Goal: Check status: Check status

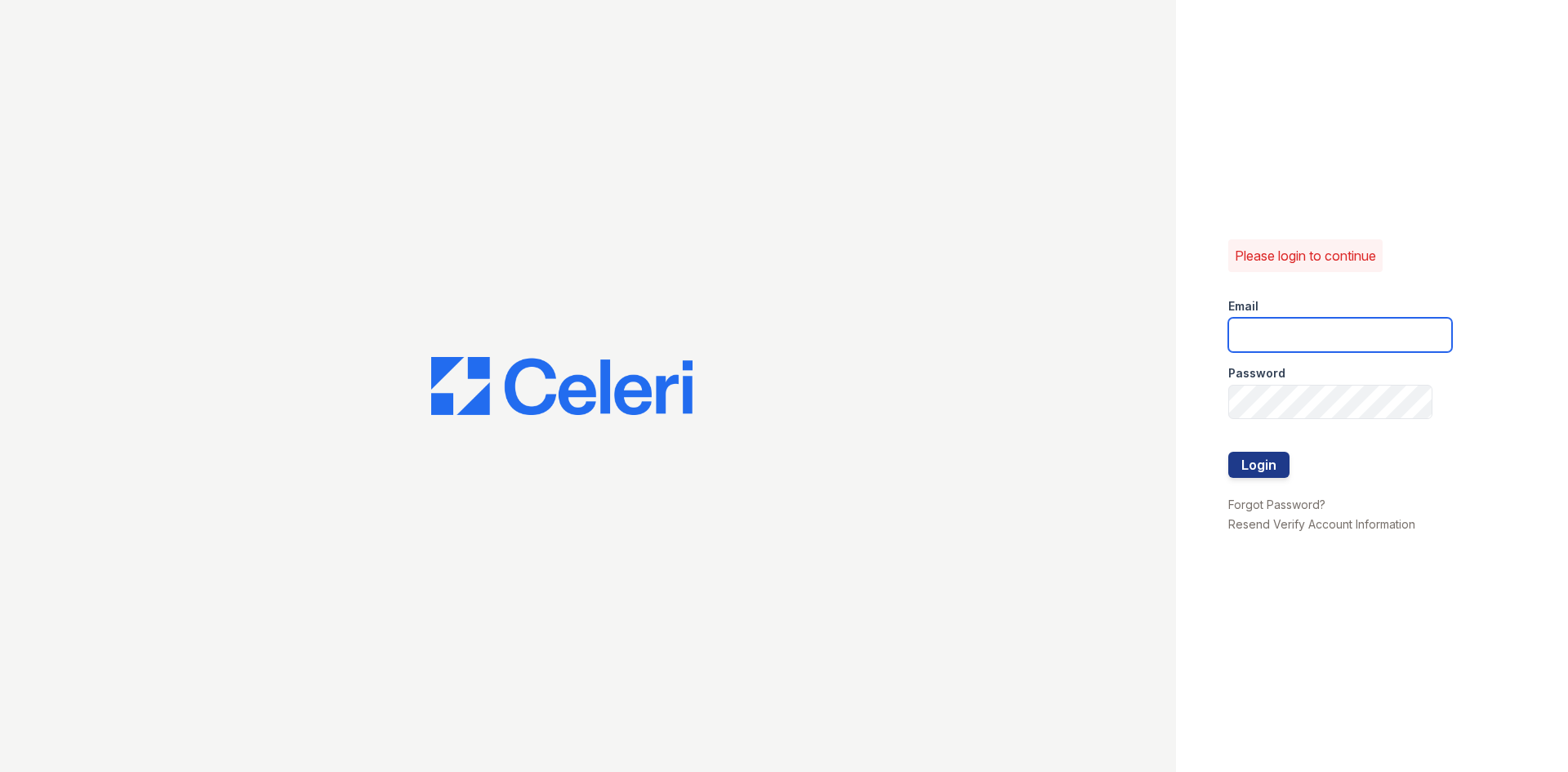
click at [1286, 331] on input "email" at bounding box center [1340, 335] width 224 height 35
type input "washington2@cafmanagement.com"
click at [1228, 452] on button "Login" at bounding box center [1258, 465] width 62 height 26
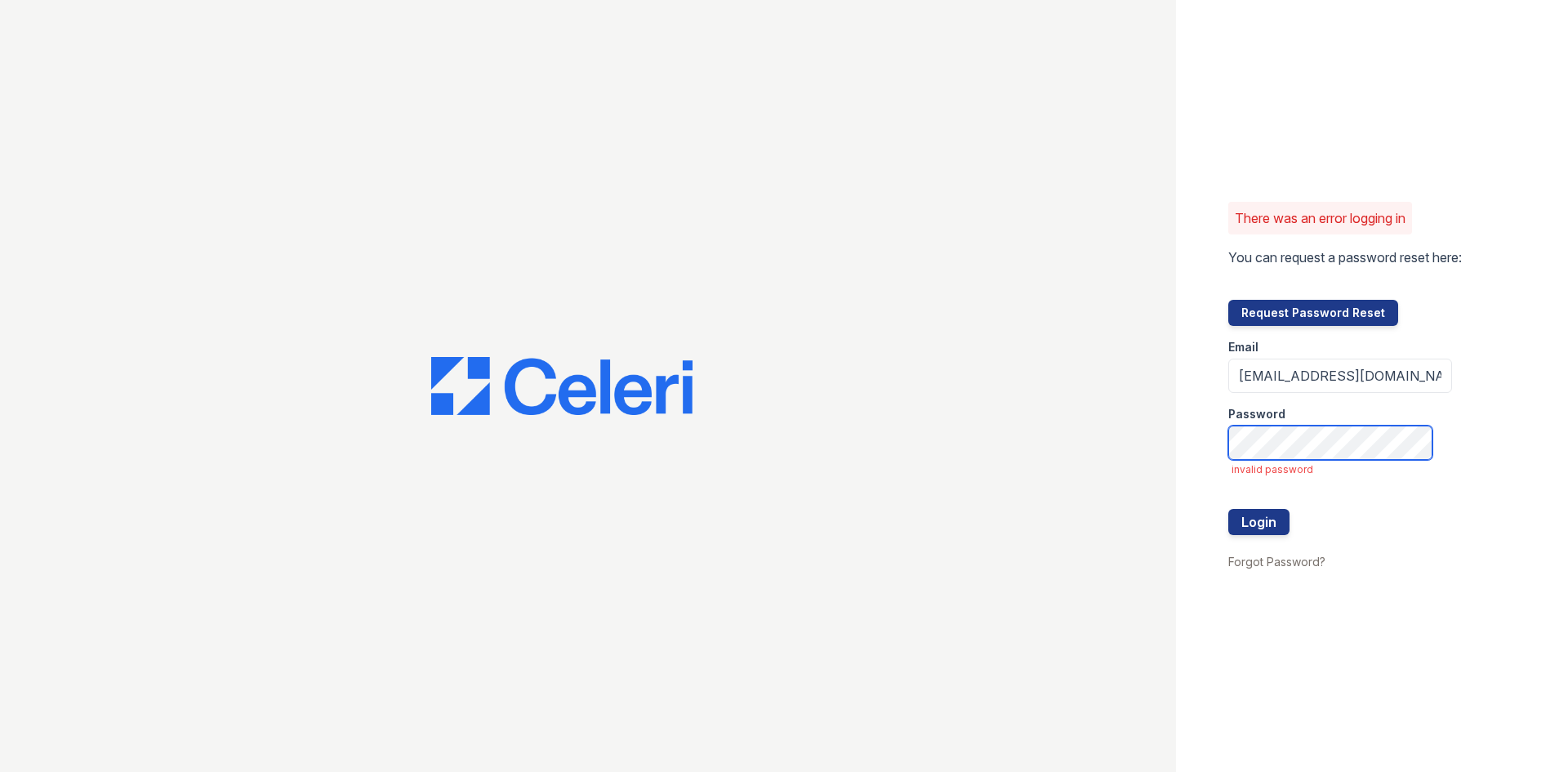
click at [1228, 509] on button "Login" at bounding box center [1258, 522] width 62 height 26
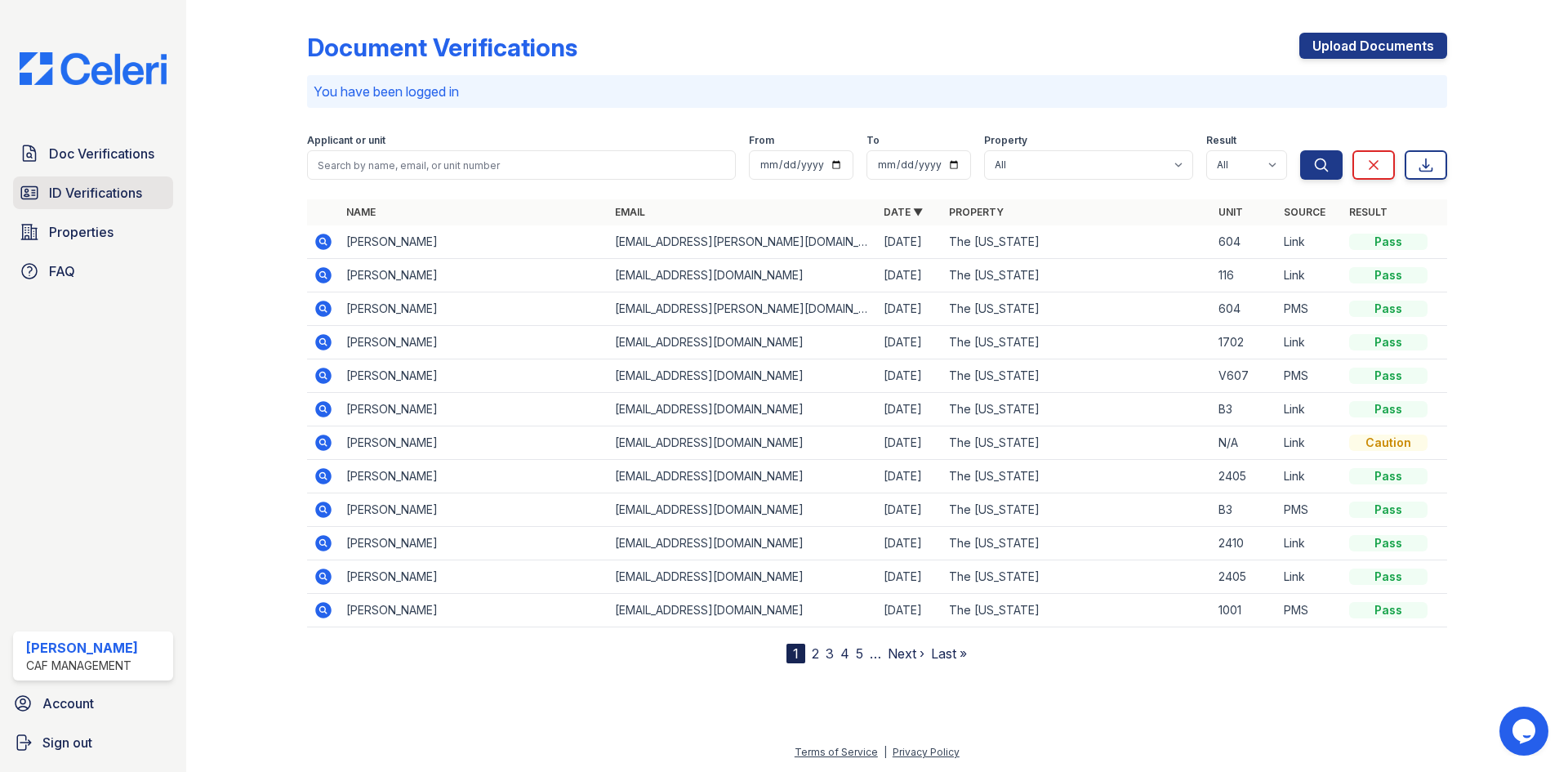
click at [92, 185] on span "ID Verifications" at bounding box center [95, 193] width 93 height 20
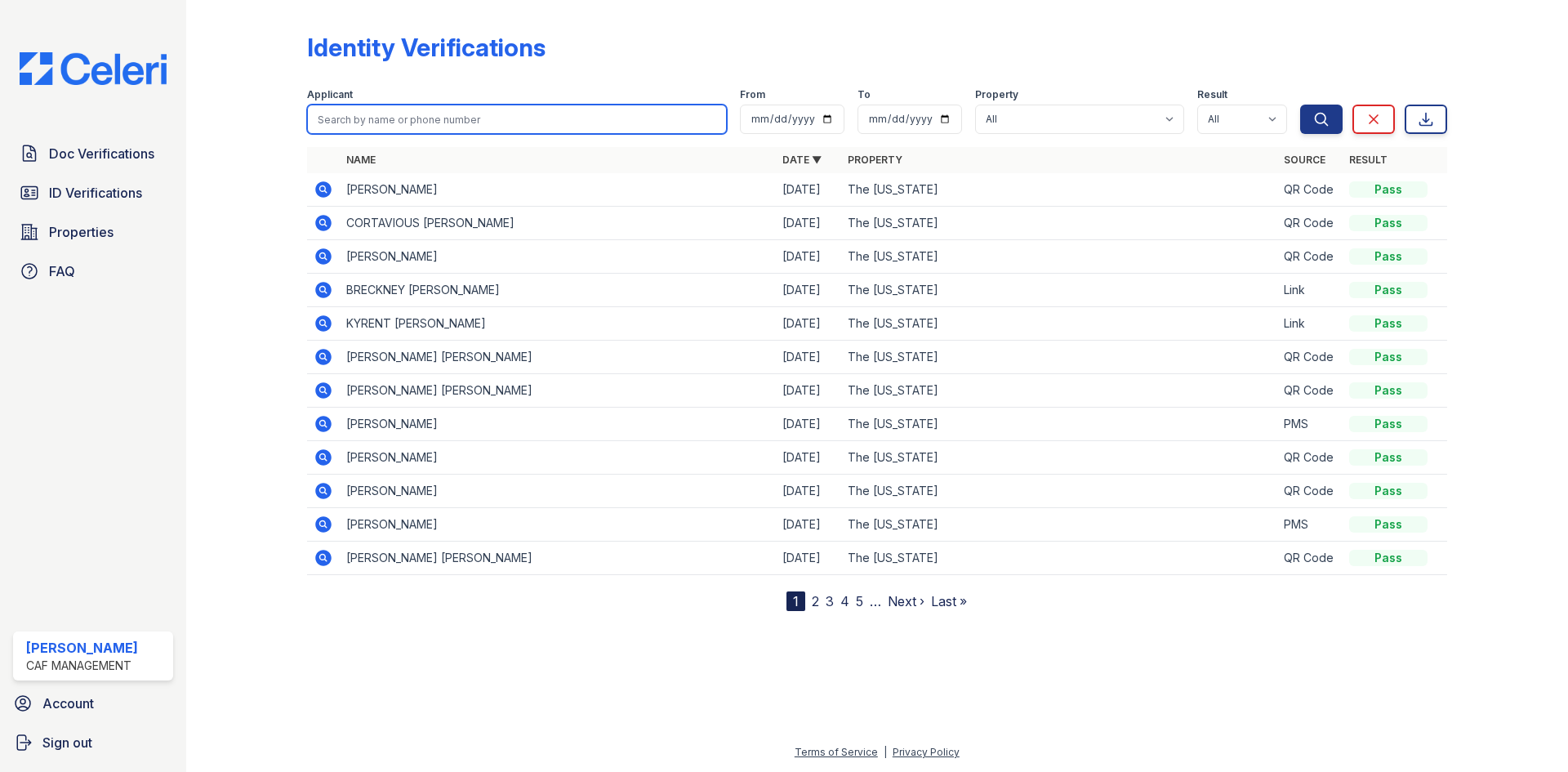
click at [450, 120] on input "search" at bounding box center [517, 120] width 420 height 29
type input "Freeney"
click at [1300, 105] on button "Search" at bounding box center [1321, 120] width 42 height 29
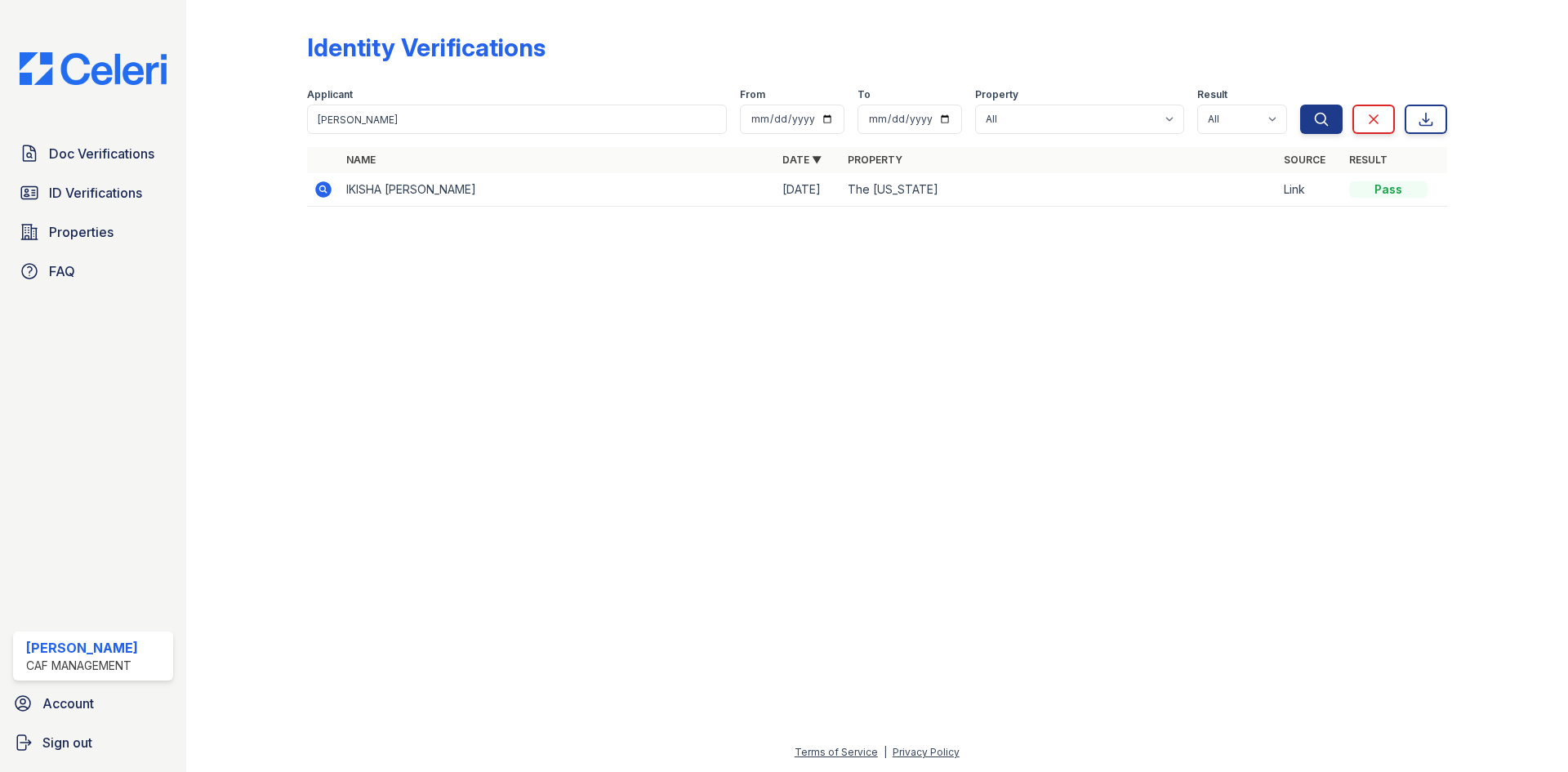
drag, startPoint x: 336, startPoint y: 188, endPoint x: 328, endPoint y: 190, distance: 8.2
click at [328, 190] on td at bounding box center [323, 190] width 33 height 34
click at [328, 190] on icon at bounding box center [323, 189] width 16 height 16
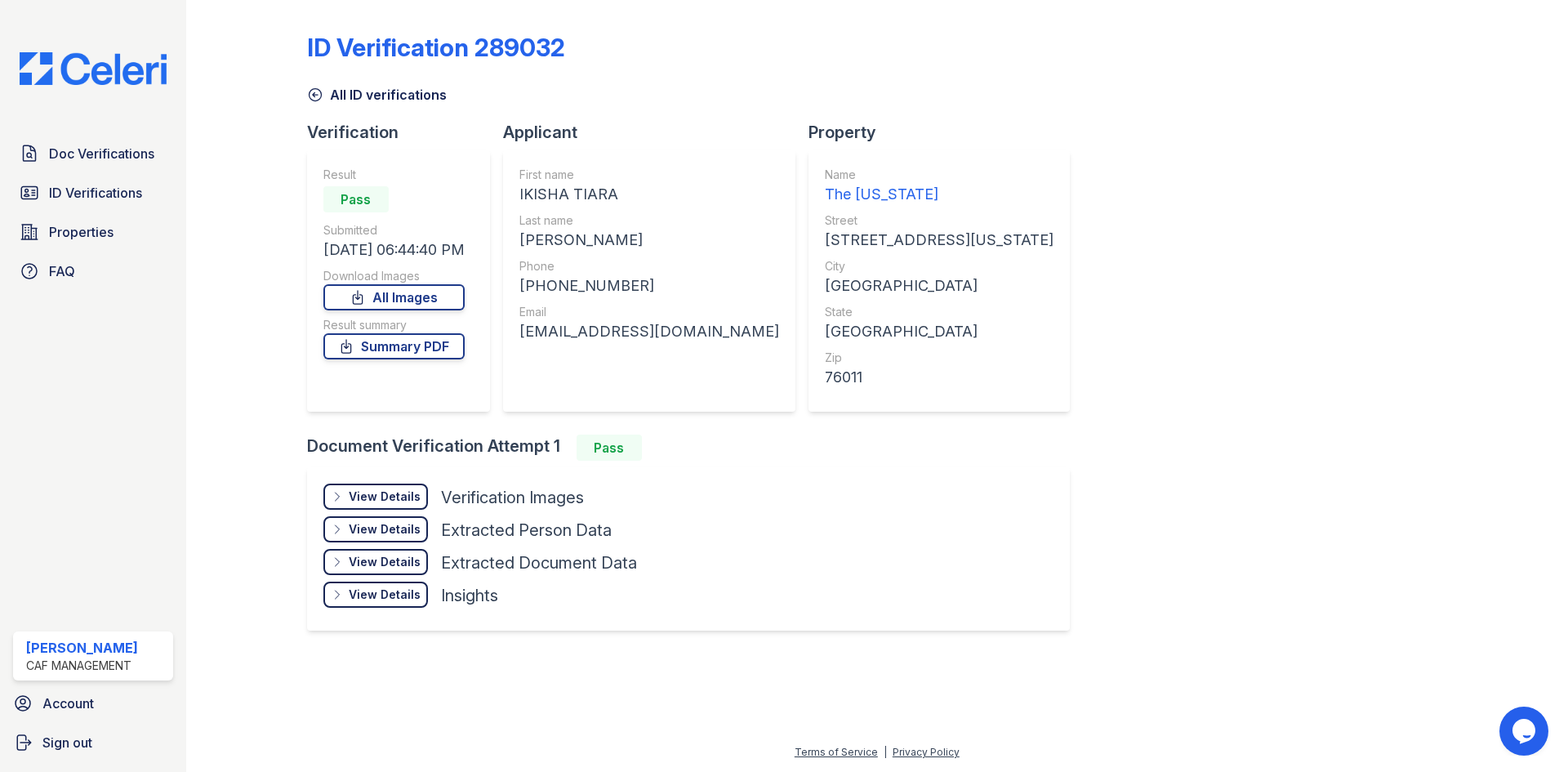
click at [374, 494] on div "View Details" at bounding box center [384, 496] width 72 height 16
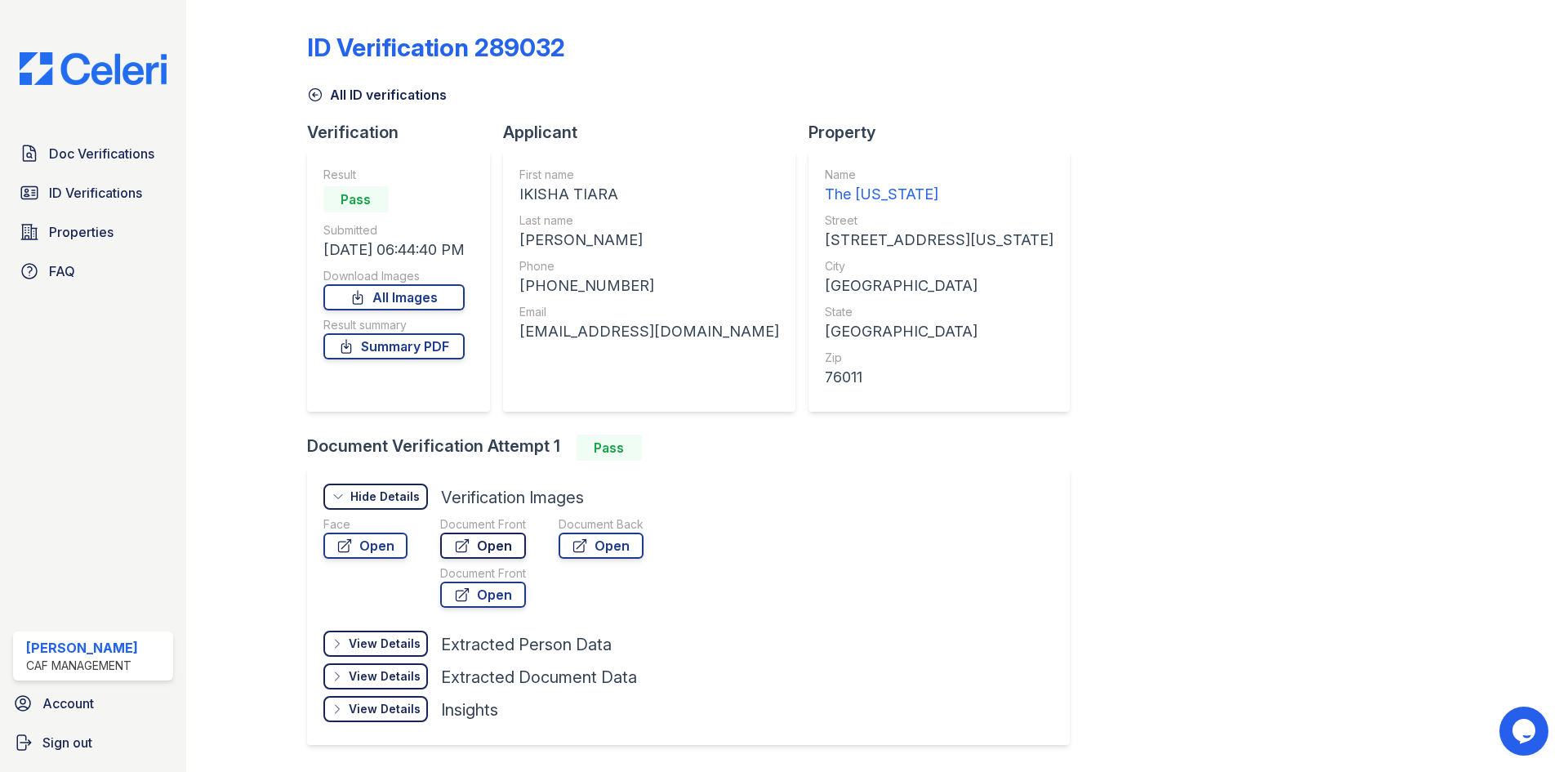
click at [473, 542] on link "Open" at bounding box center [482, 546] width 86 height 26
click at [94, 192] on span "ID Verifications" at bounding box center [95, 193] width 93 height 20
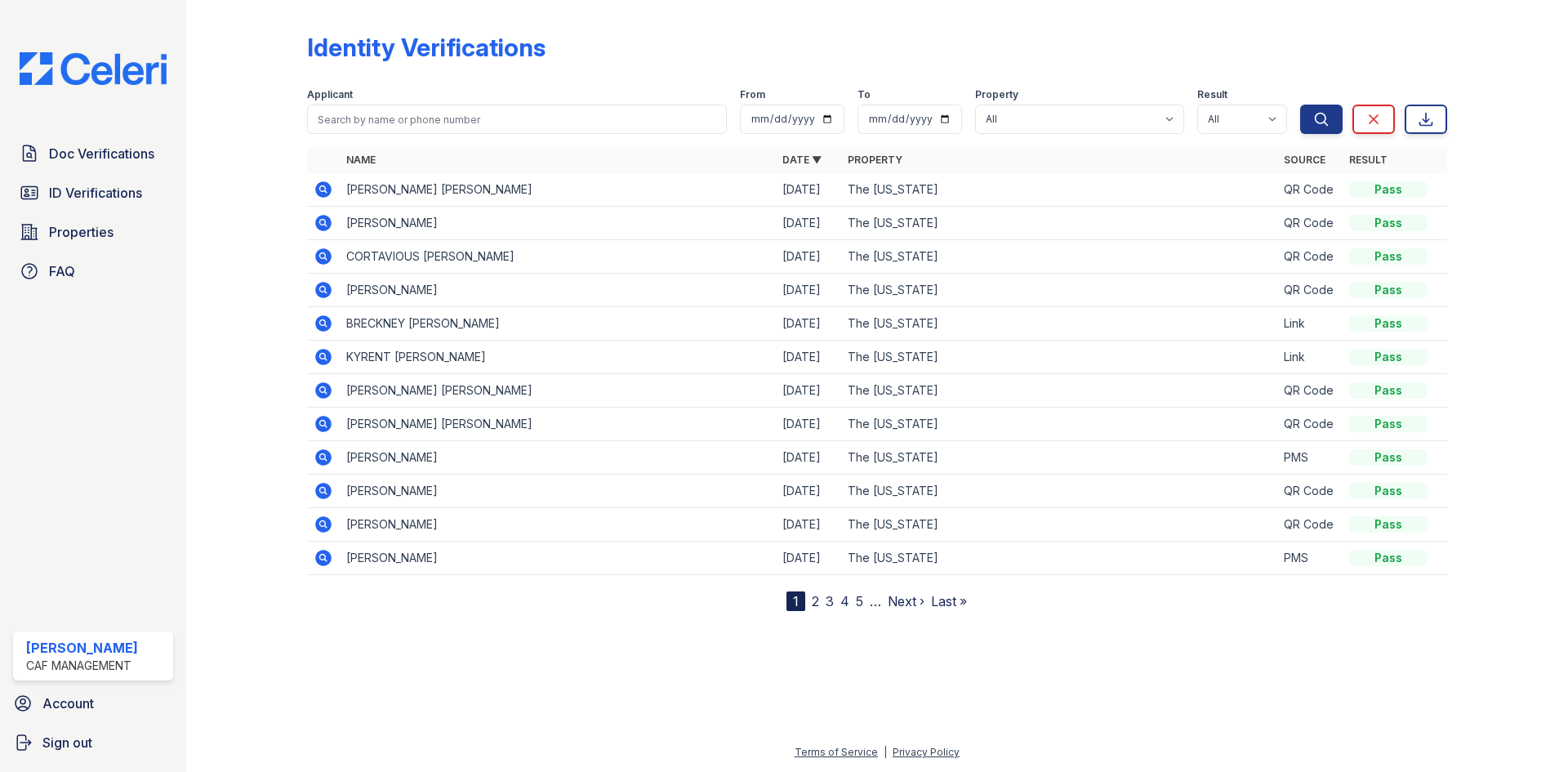
click at [317, 187] on icon at bounding box center [323, 189] width 16 height 16
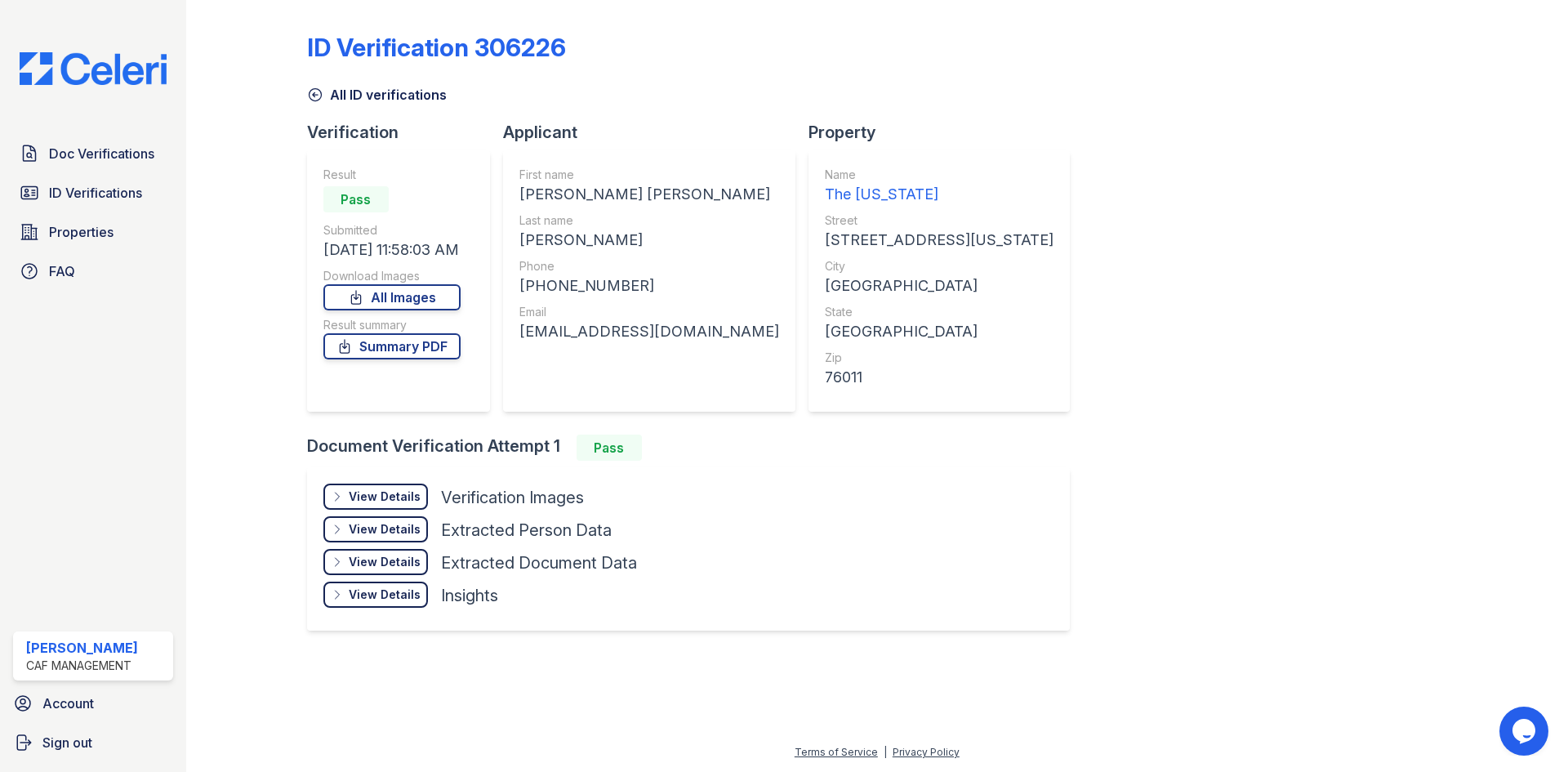
click at [379, 496] on div "View Details" at bounding box center [384, 496] width 72 height 16
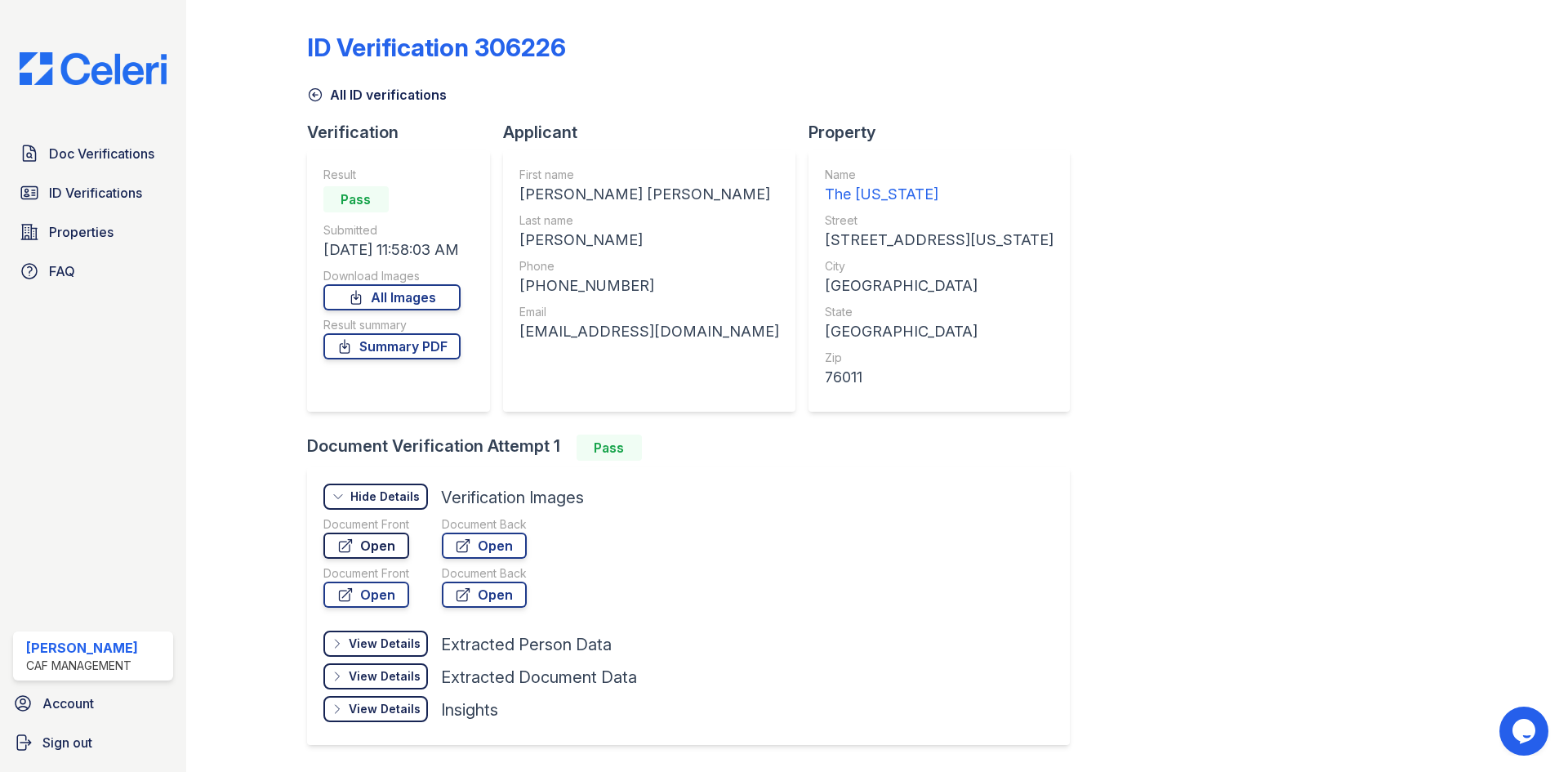
click at [378, 545] on link "Open" at bounding box center [366, 546] width 86 height 26
